Goal: Task Accomplishment & Management: Use online tool/utility

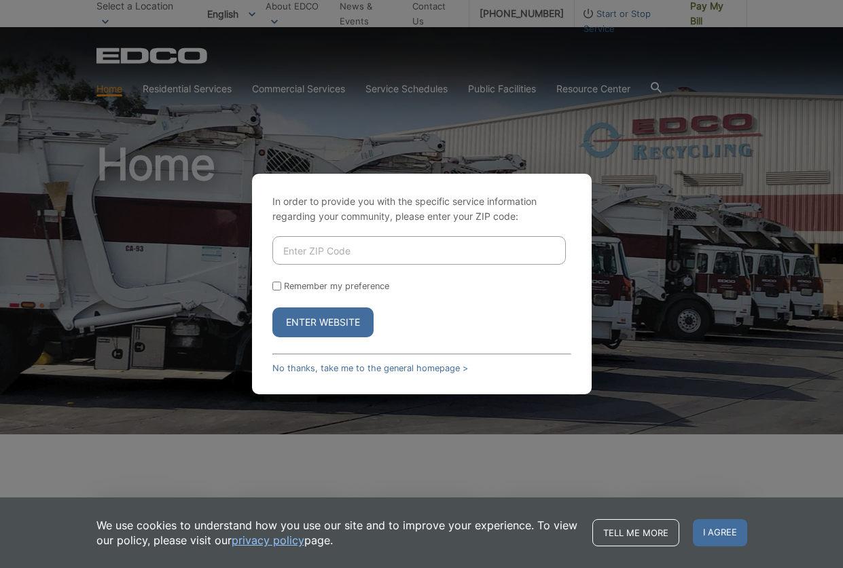
click at [331, 264] on input "Enter ZIP Code" at bounding box center [418, 250] width 293 height 29
type input "92083"
click at [334, 313] on button "Enter Website" at bounding box center [322, 323] width 101 height 30
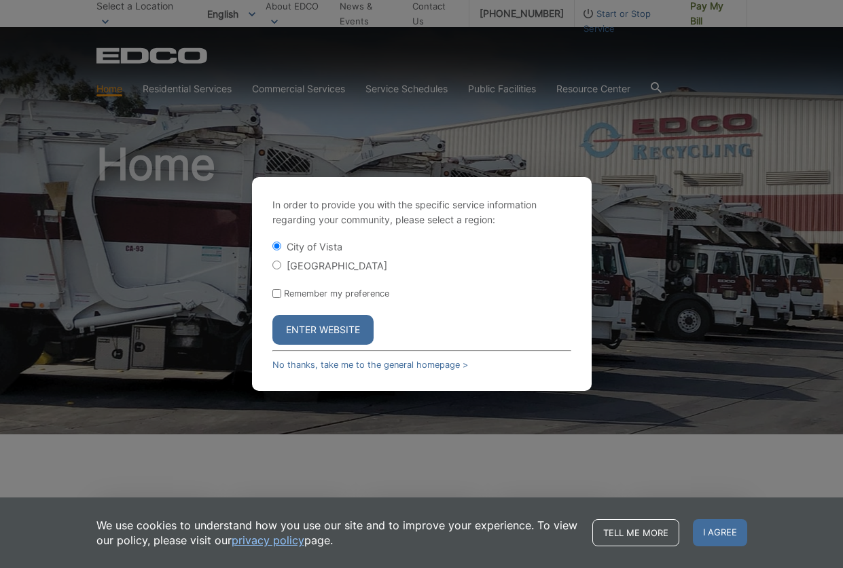
click at [323, 344] on button "Enter Website" at bounding box center [322, 330] width 101 height 30
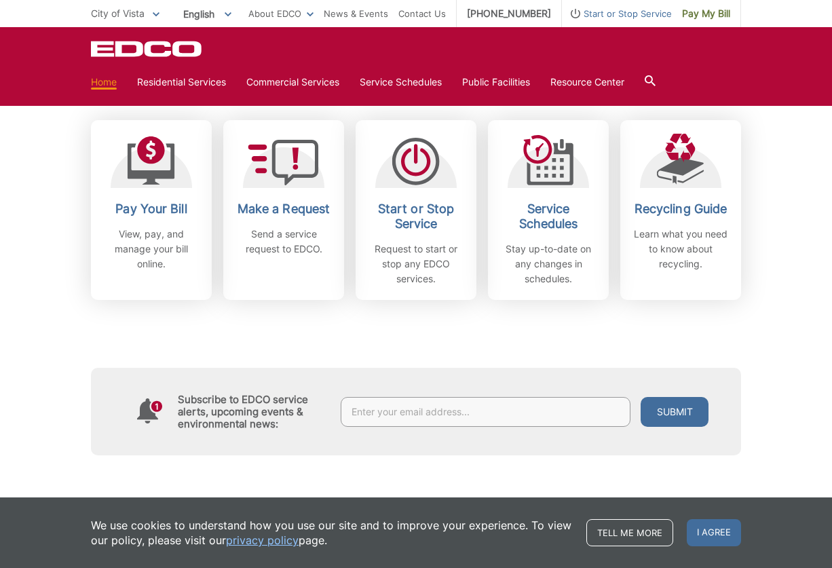
scroll to position [340, 0]
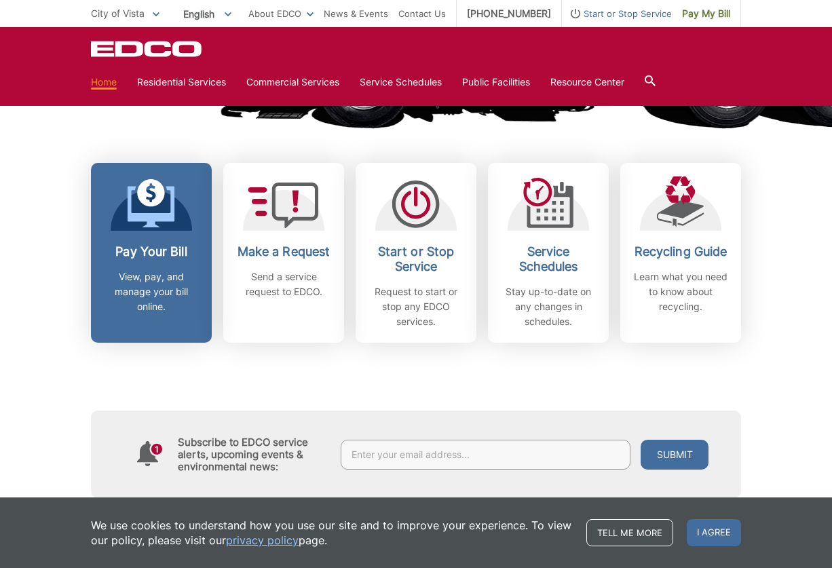
click at [157, 213] on icon at bounding box center [152, 203] width 48 height 49
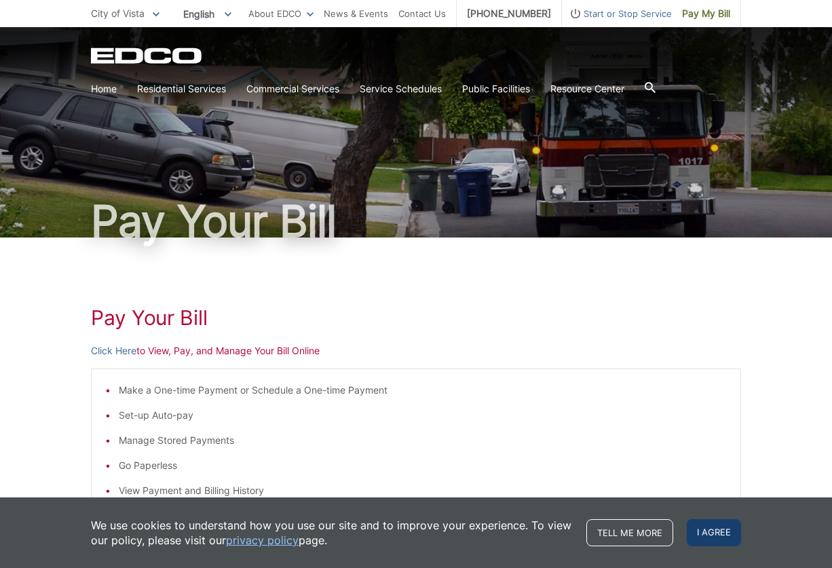
click at [725, 527] on span "I agree" at bounding box center [714, 532] width 54 height 27
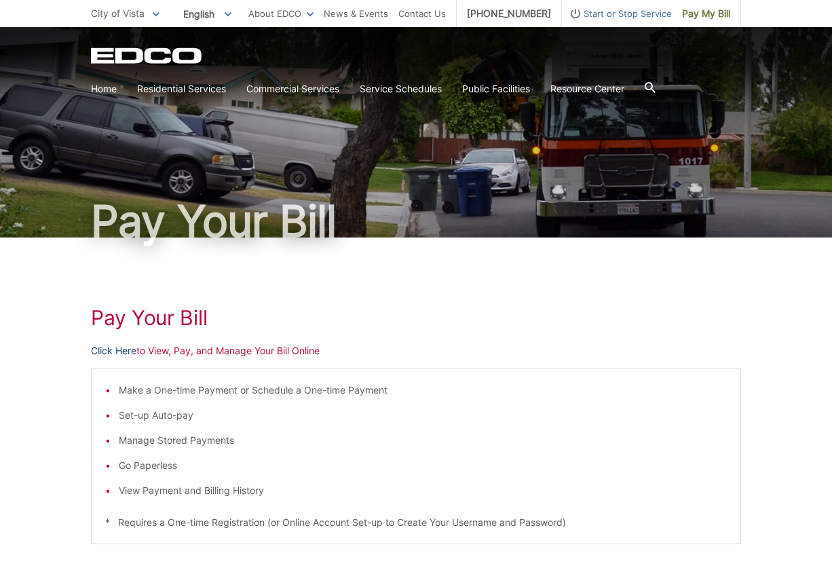
click at [120, 354] on link "Click Here" at bounding box center [113, 351] width 45 height 15
click at [121, 355] on link "Click Here" at bounding box center [113, 351] width 45 height 15
